Goal: Find specific page/section: Find specific page/section

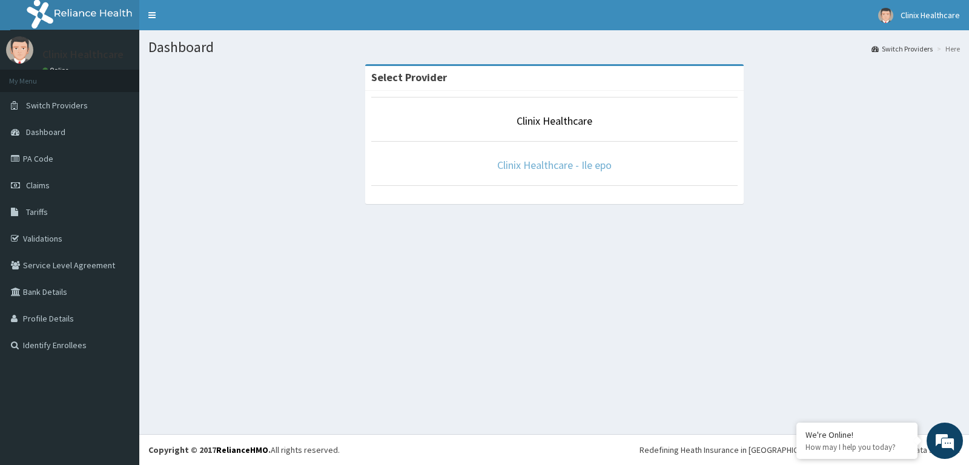
click at [518, 168] on link "Clinix Healthcare - Ile epo" at bounding box center [554, 165] width 115 height 14
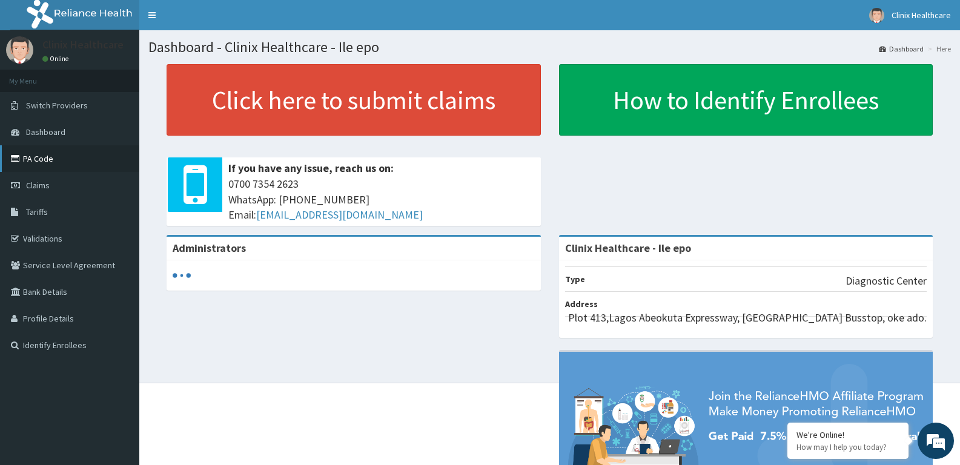
click at [42, 165] on link "PA Code" at bounding box center [69, 158] width 139 height 27
